Goal: Obtain resource: Download file/media

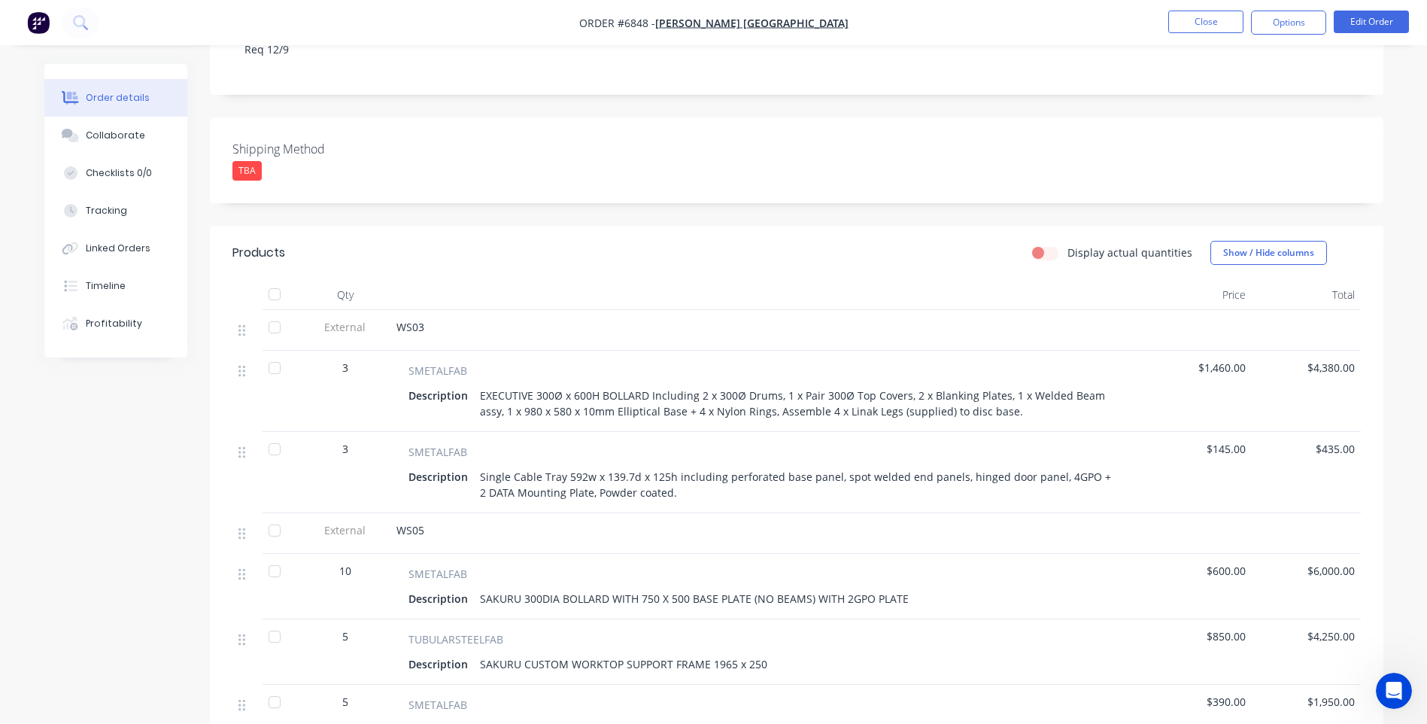
scroll to position [301, 0]
click at [1222, 22] on button "Close" at bounding box center [1206, 22] width 75 height 23
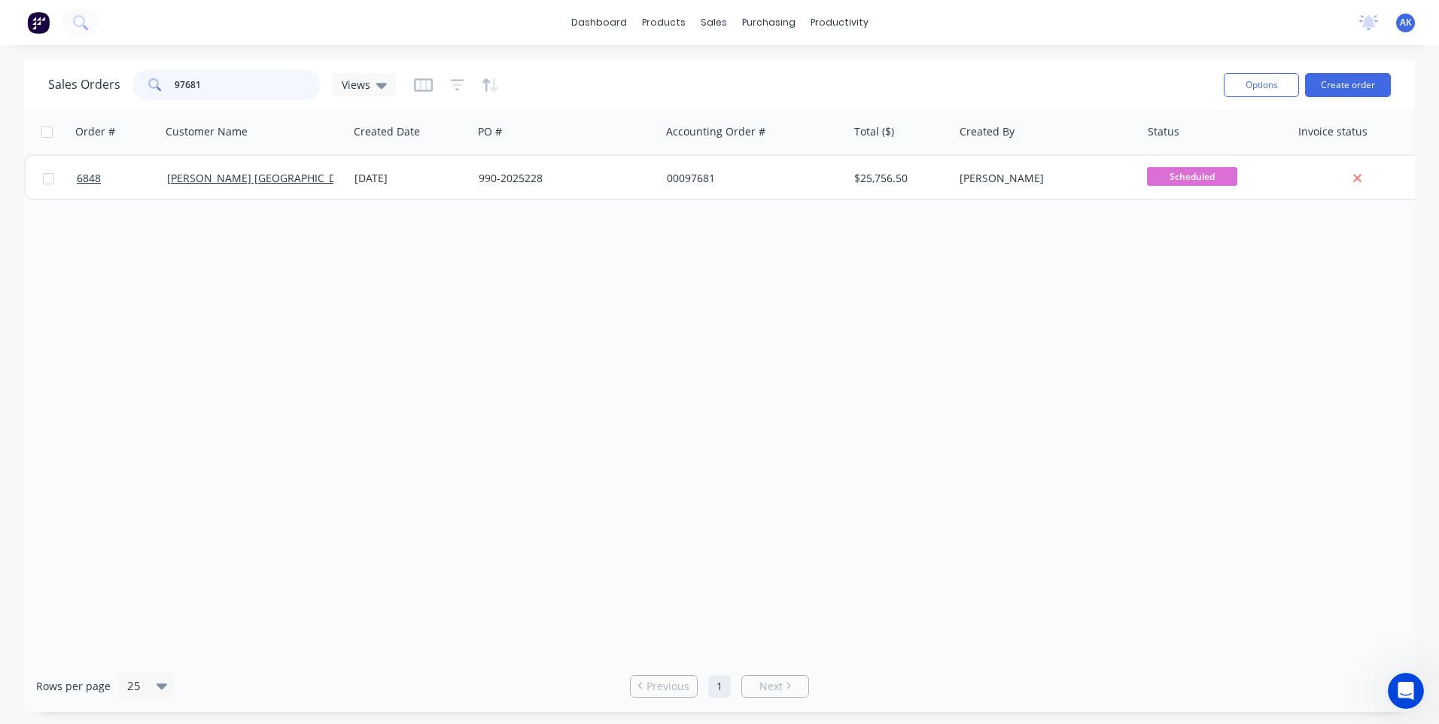
drag, startPoint x: 203, startPoint y: 91, endPoint x: 130, endPoint y: 97, distance: 73.2
click at [130, 97] on div "Sales Orders 97681 Views" at bounding box center [222, 85] width 348 height 30
type input "98724"
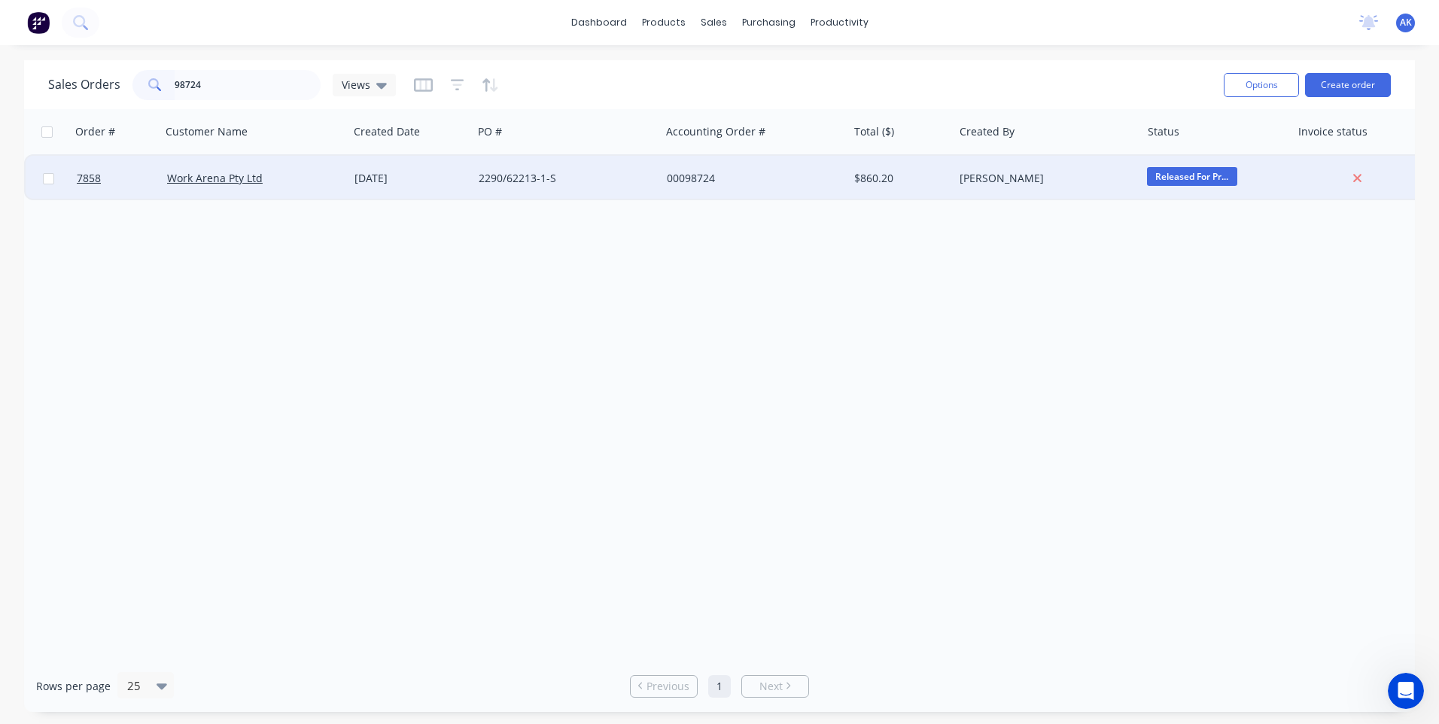
click at [427, 181] on div "[DATE]" at bounding box center [410, 178] width 112 height 15
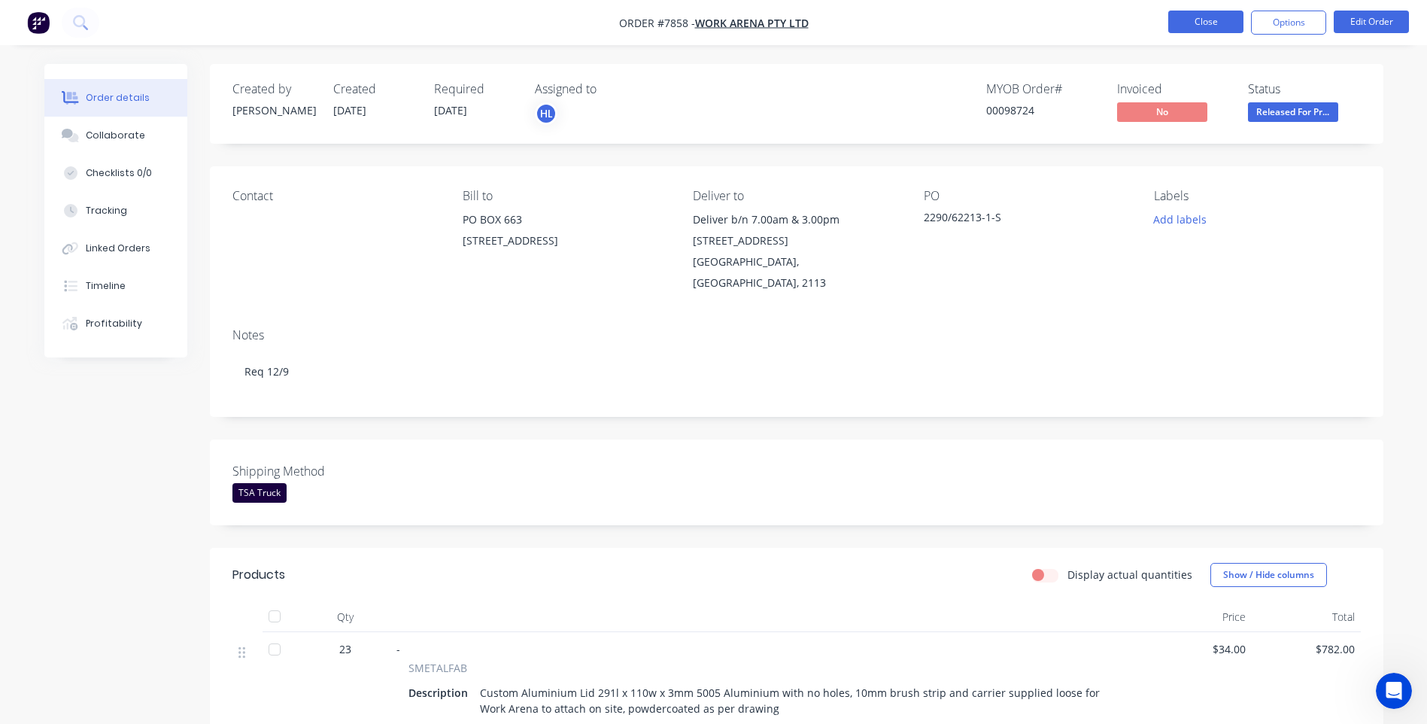
click at [1198, 30] on button "Close" at bounding box center [1206, 22] width 75 height 23
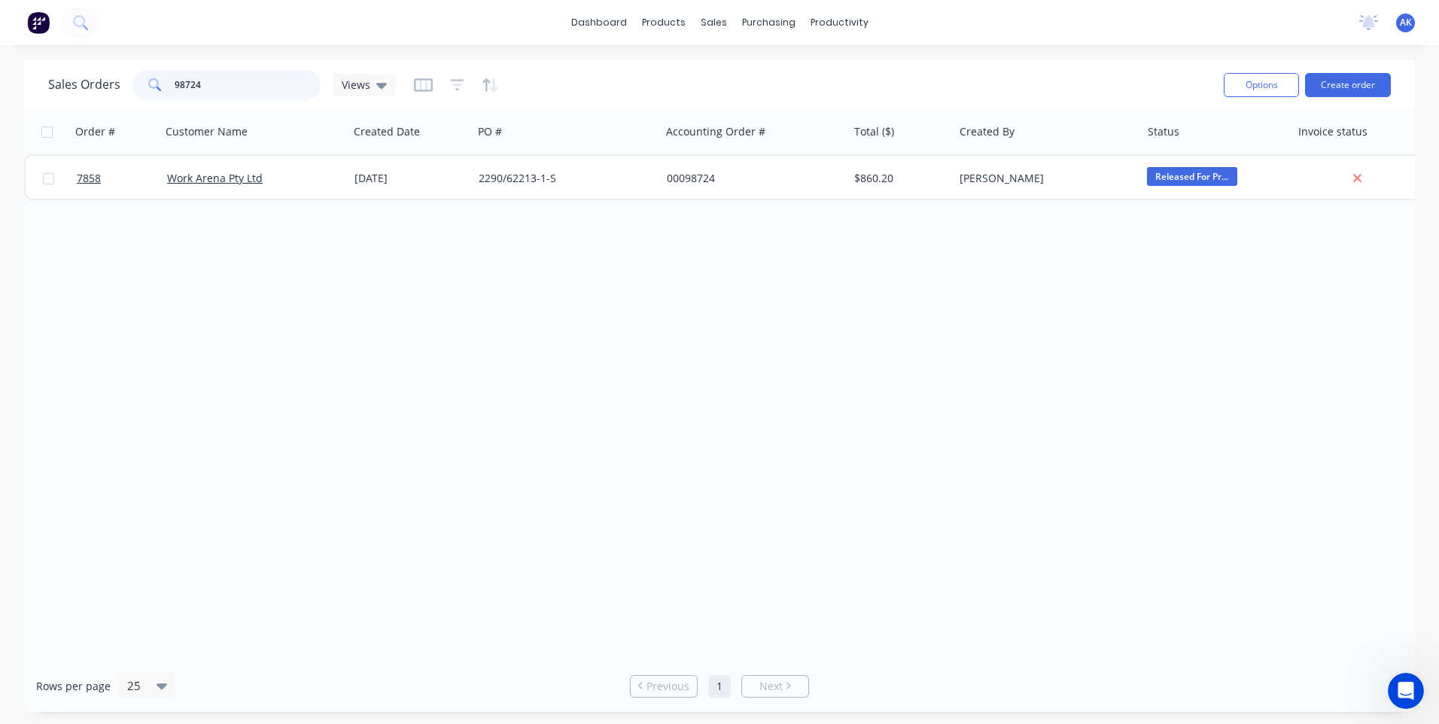
drag, startPoint x: 202, startPoint y: 90, endPoint x: 185, endPoint y: 93, distance: 17.6
click at [185, 93] on input "98724" at bounding box center [248, 85] width 147 height 30
type input "98389"
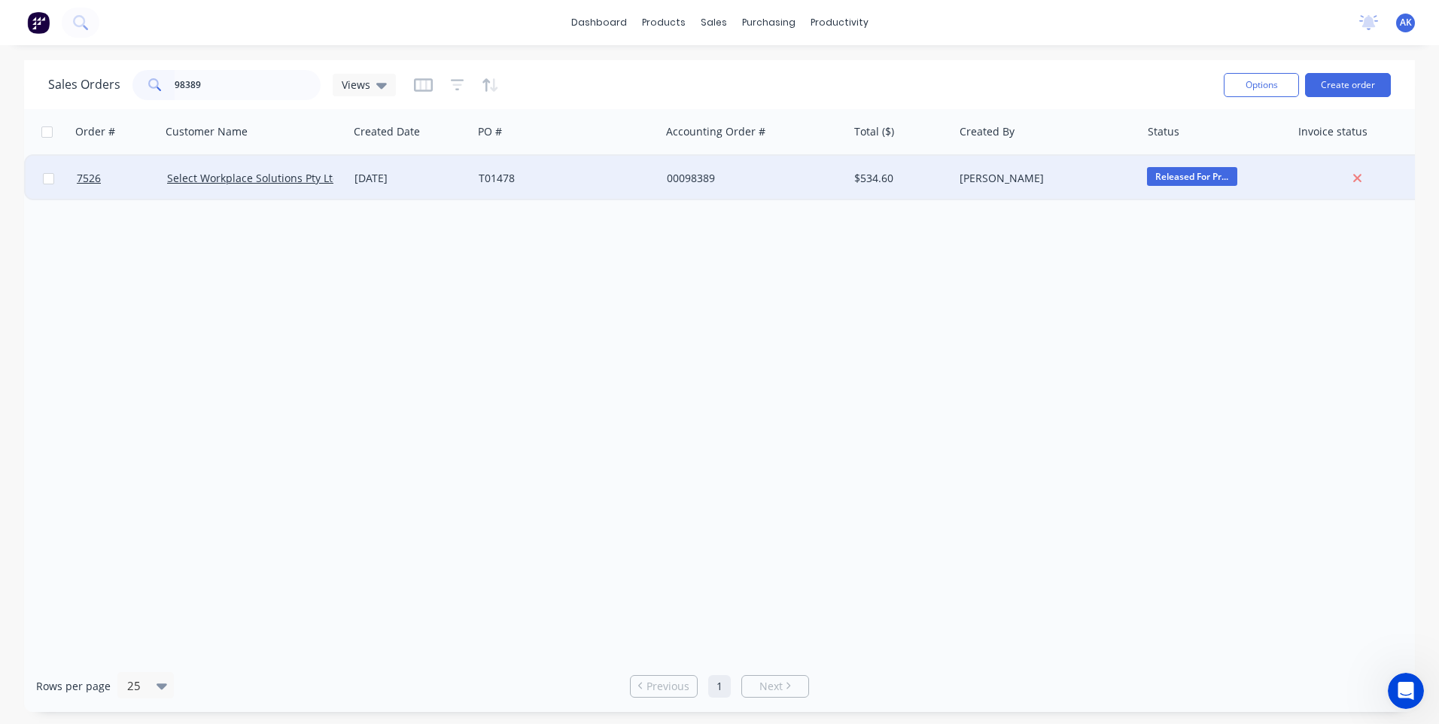
click at [435, 180] on div "[DATE]" at bounding box center [410, 178] width 112 height 15
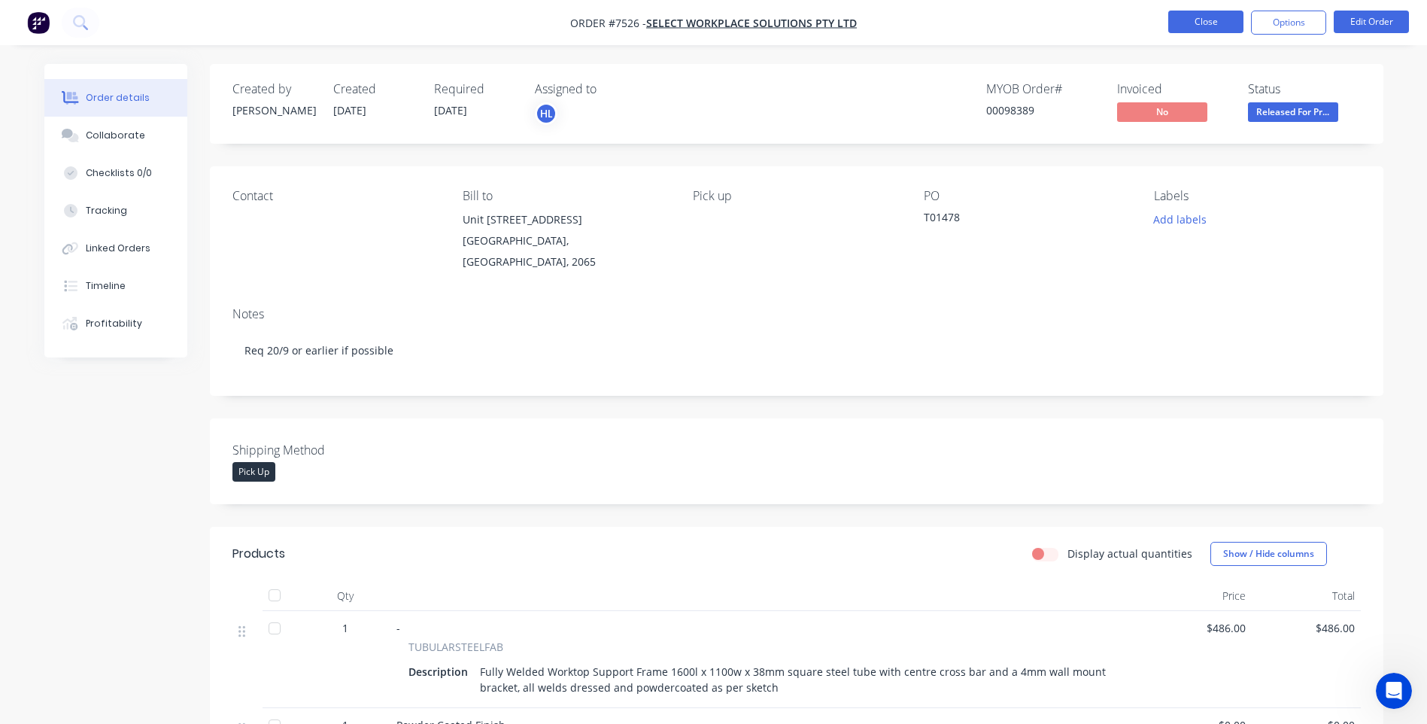
click at [1208, 14] on button "Close" at bounding box center [1206, 22] width 75 height 23
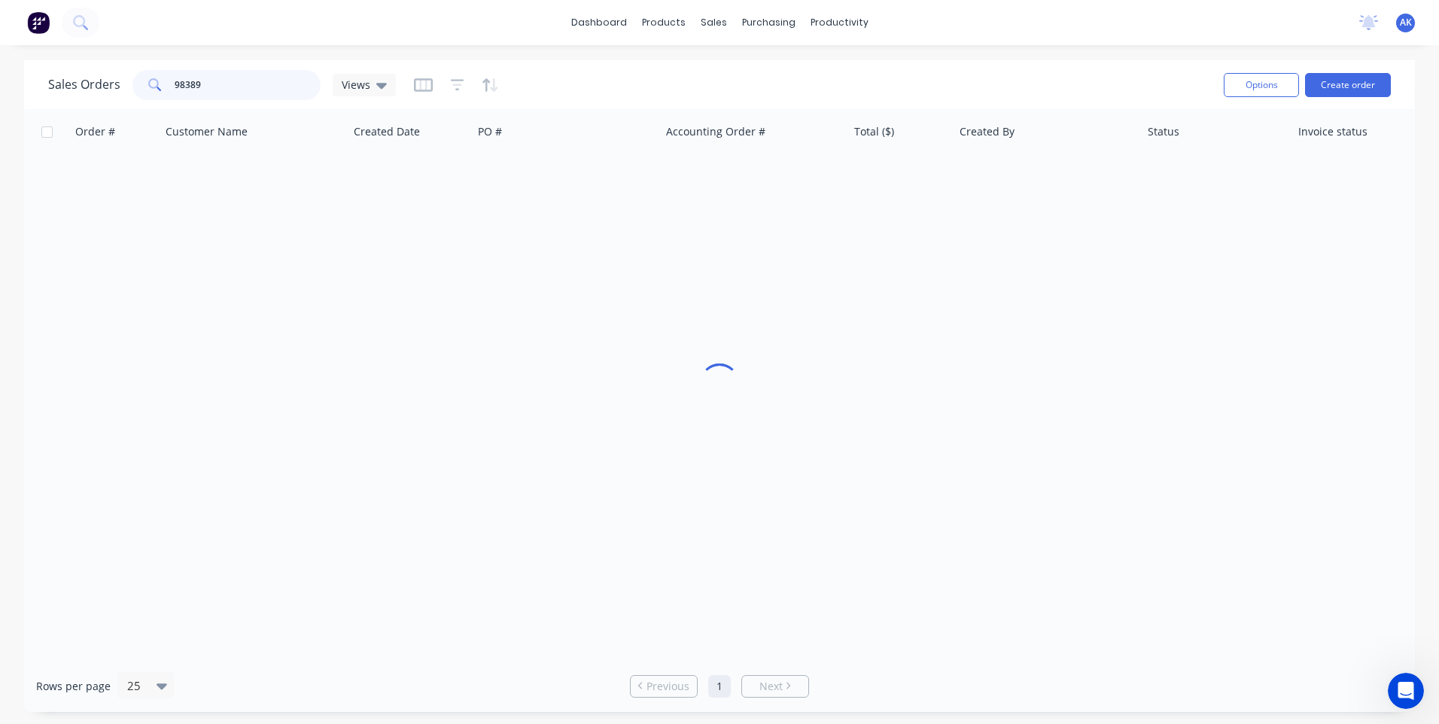
drag, startPoint x: 204, startPoint y: 82, endPoint x: 184, endPoint y: 96, distance: 24.2
click at [184, 96] on input "98389" at bounding box center [248, 85] width 147 height 30
type input "98732"
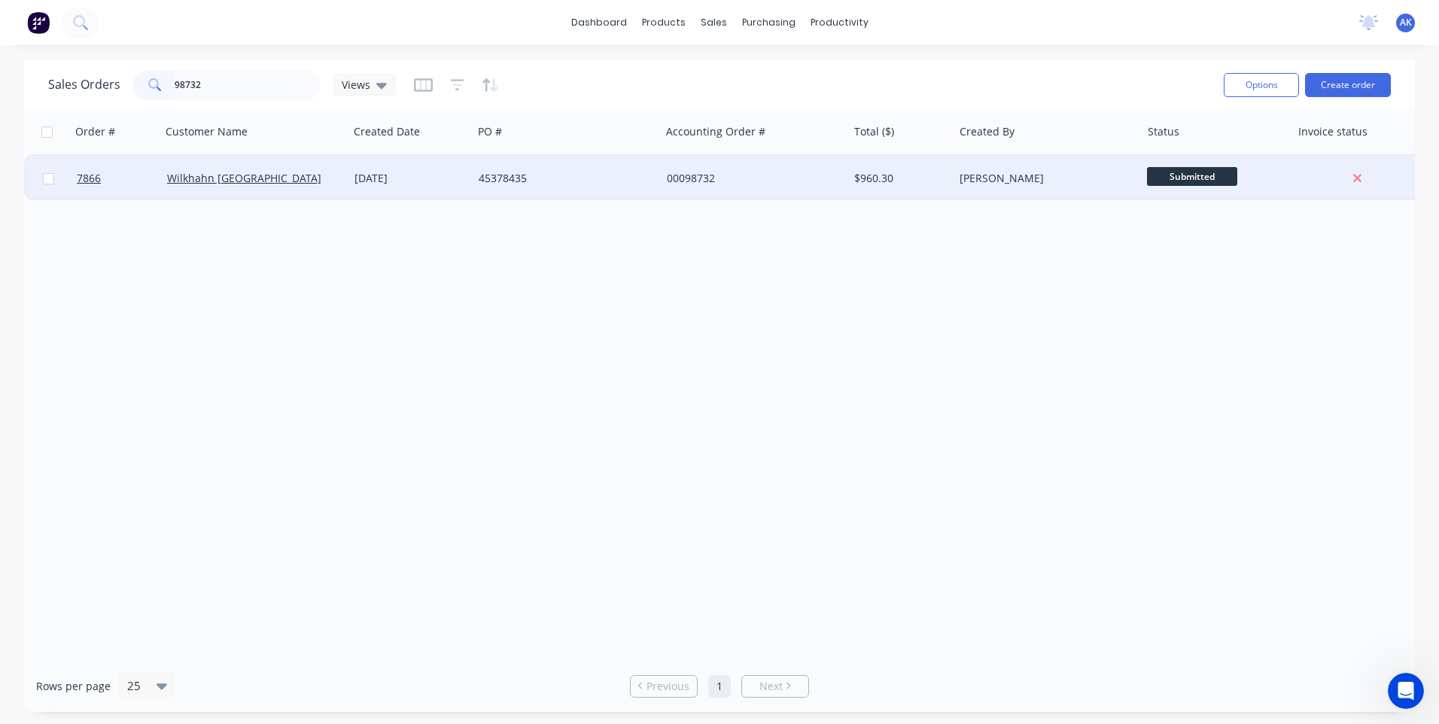
click at [509, 181] on div "45378435" at bounding box center [562, 178] width 167 height 15
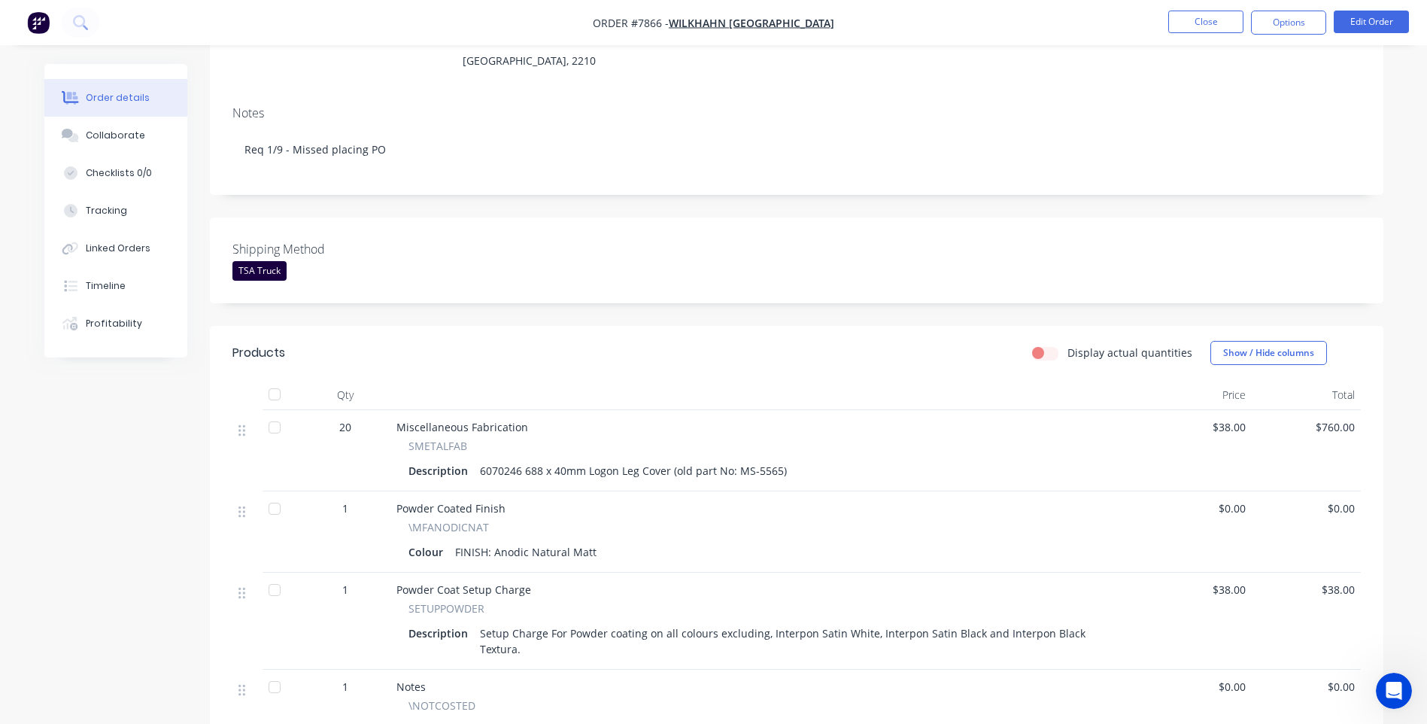
scroll to position [226, 0]
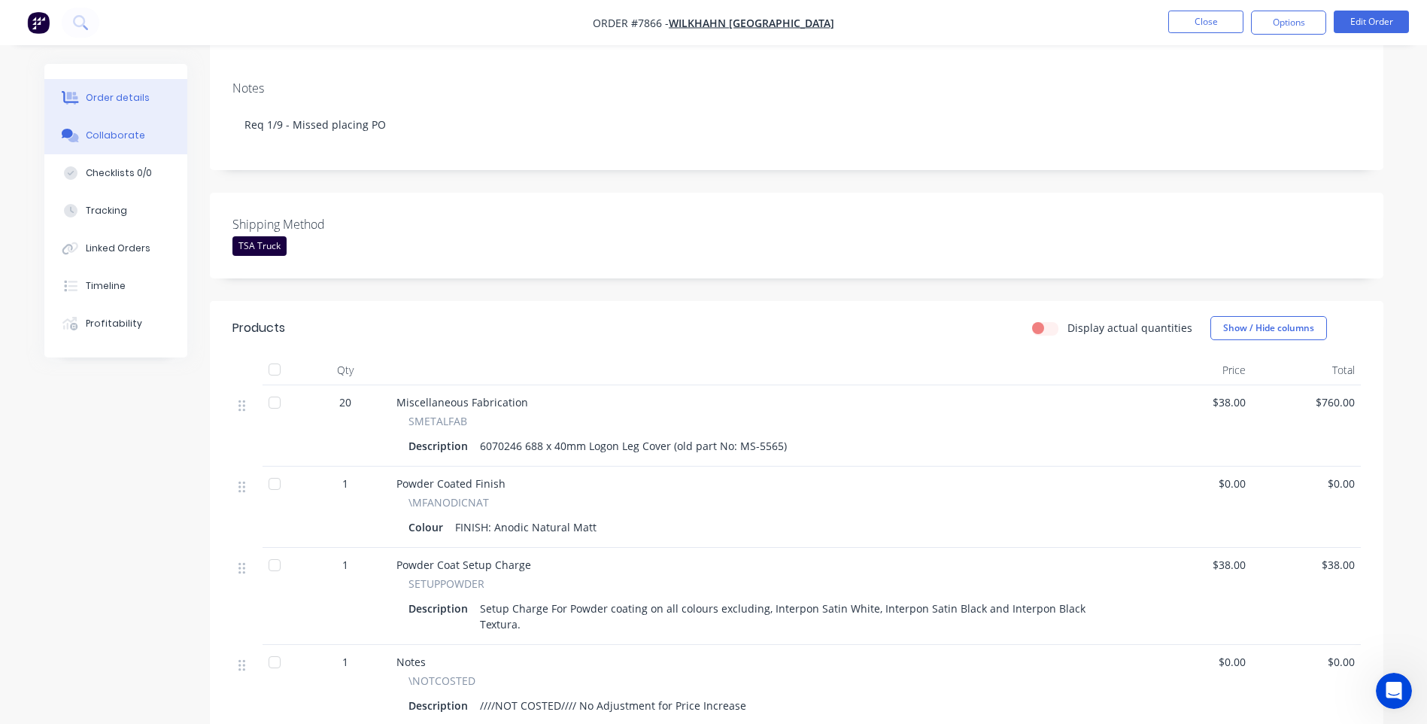
click at [103, 131] on div "Collaborate" at bounding box center [115, 136] width 59 height 14
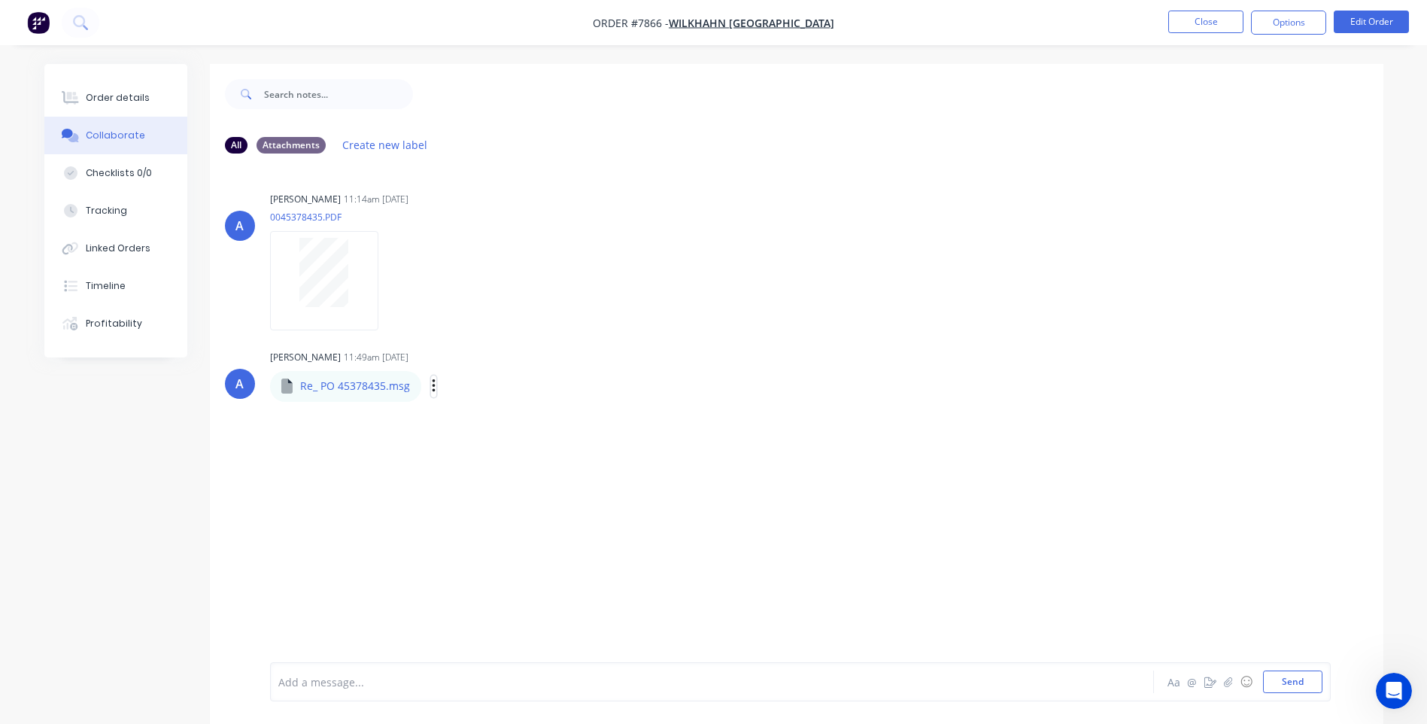
click at [432, 385] on icon "button" at bounding box center [434, 386] width 5 height 17
click at [482, 427] on button "Download" at bounding box center [532, 426] width 169 height 34
click at [121, 90] on button "Order details" at bounding box center [115, 98] width 143 height 38
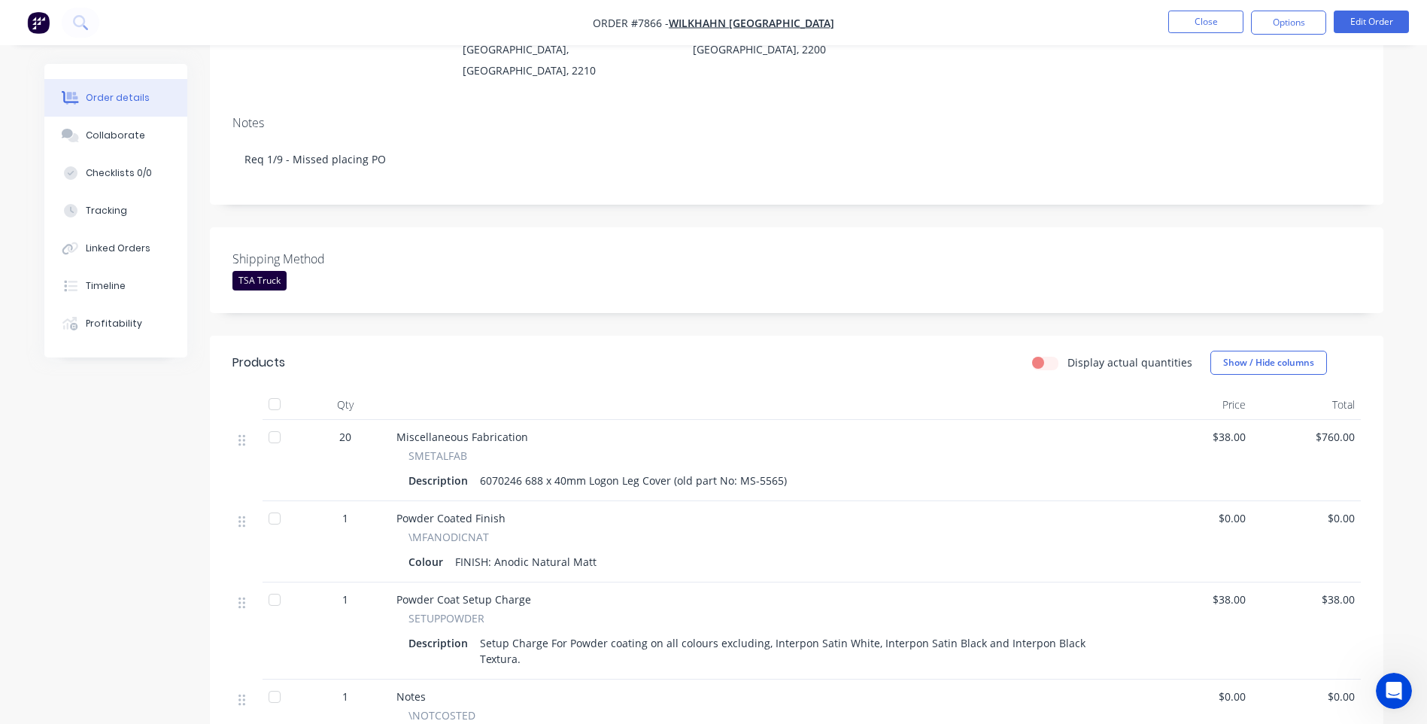
scroll to position [226, 0]
